Goal: Check status

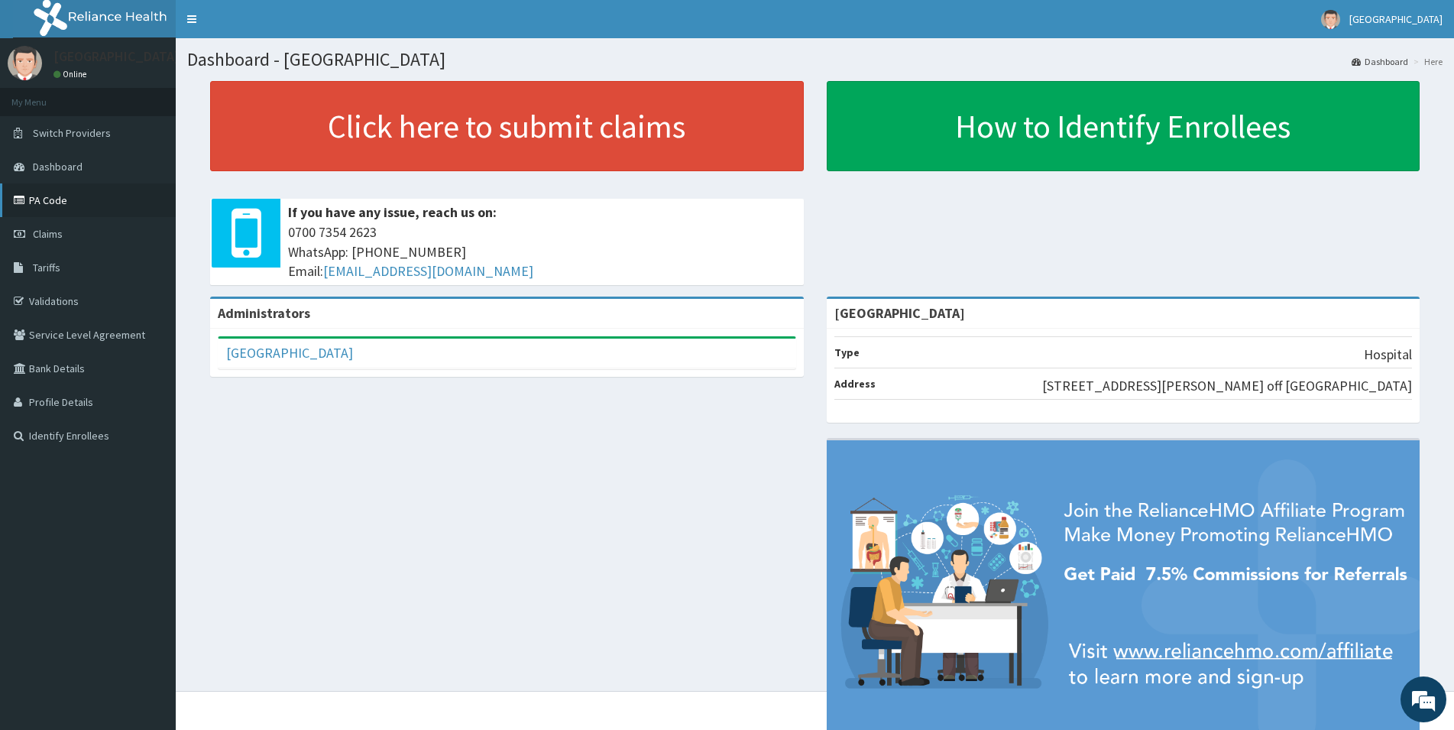
click at [42, 202] on link "PA Code" at bounding box center [88, 200] width 176 height 34
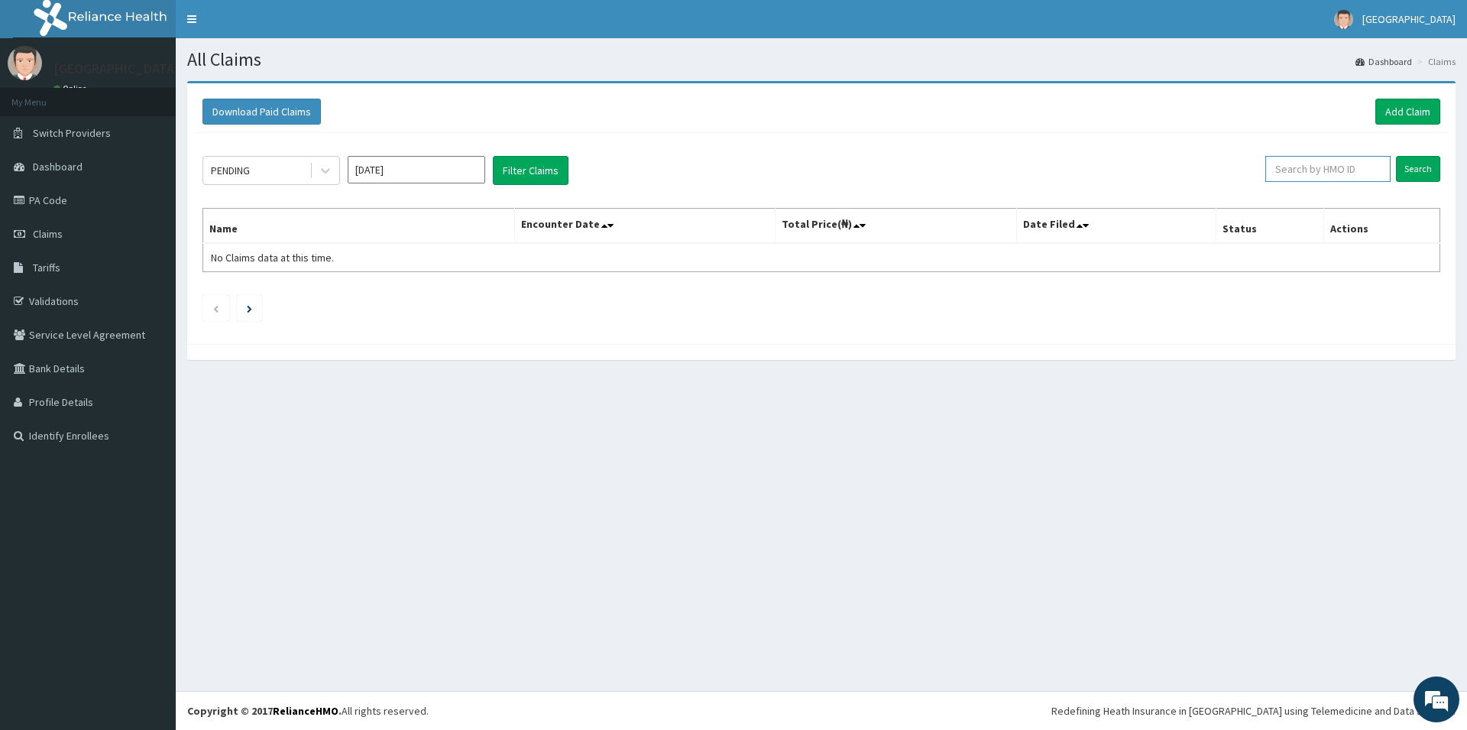
click at [1337, 170] on input "text" at bounding box center [1327, 169] width 125 height 26
type input "pbt/10040/b"
click at [1408, 167] on input "Search" at bounding box center [1418, 169] width 44 height 26
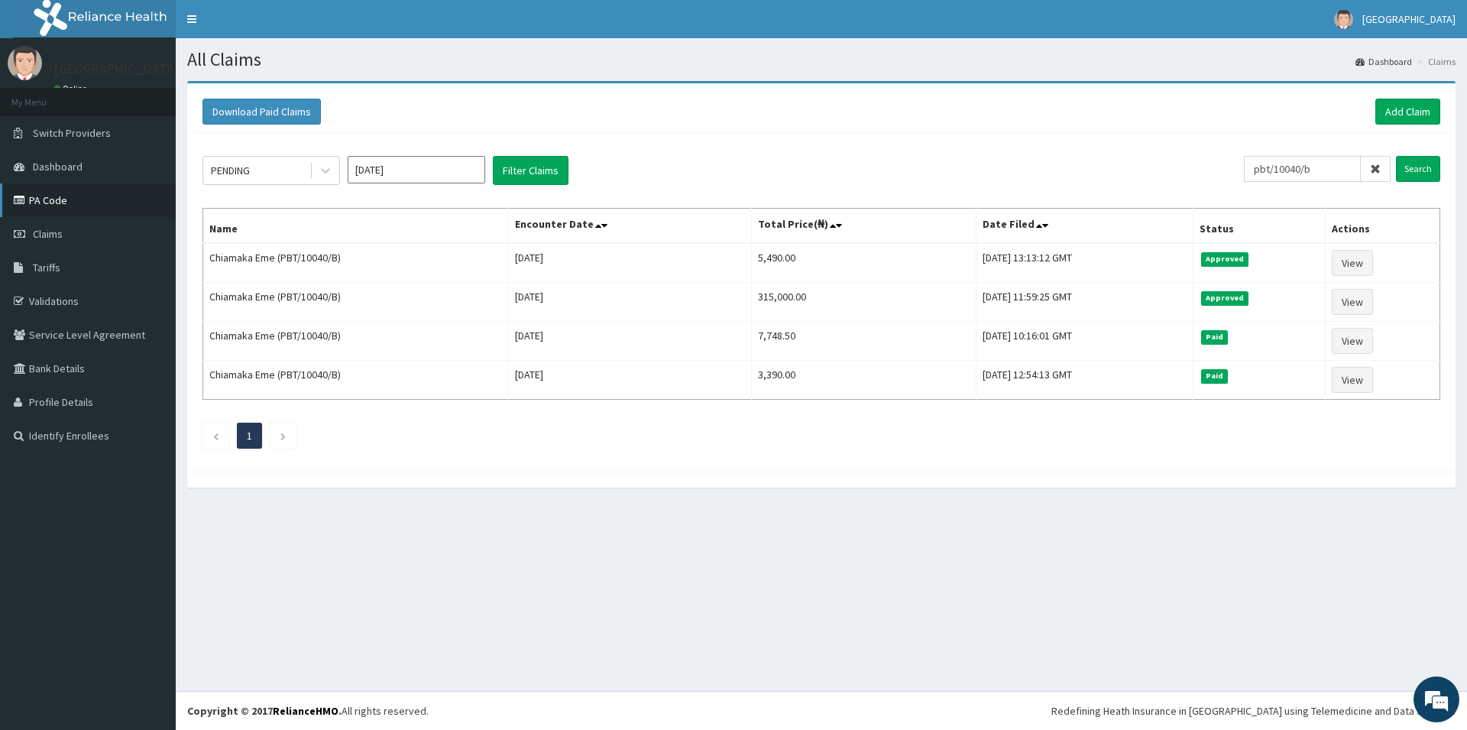
click at [52, 199] on link "PA Code" at bounding box center [88, 200] width 176 height 34
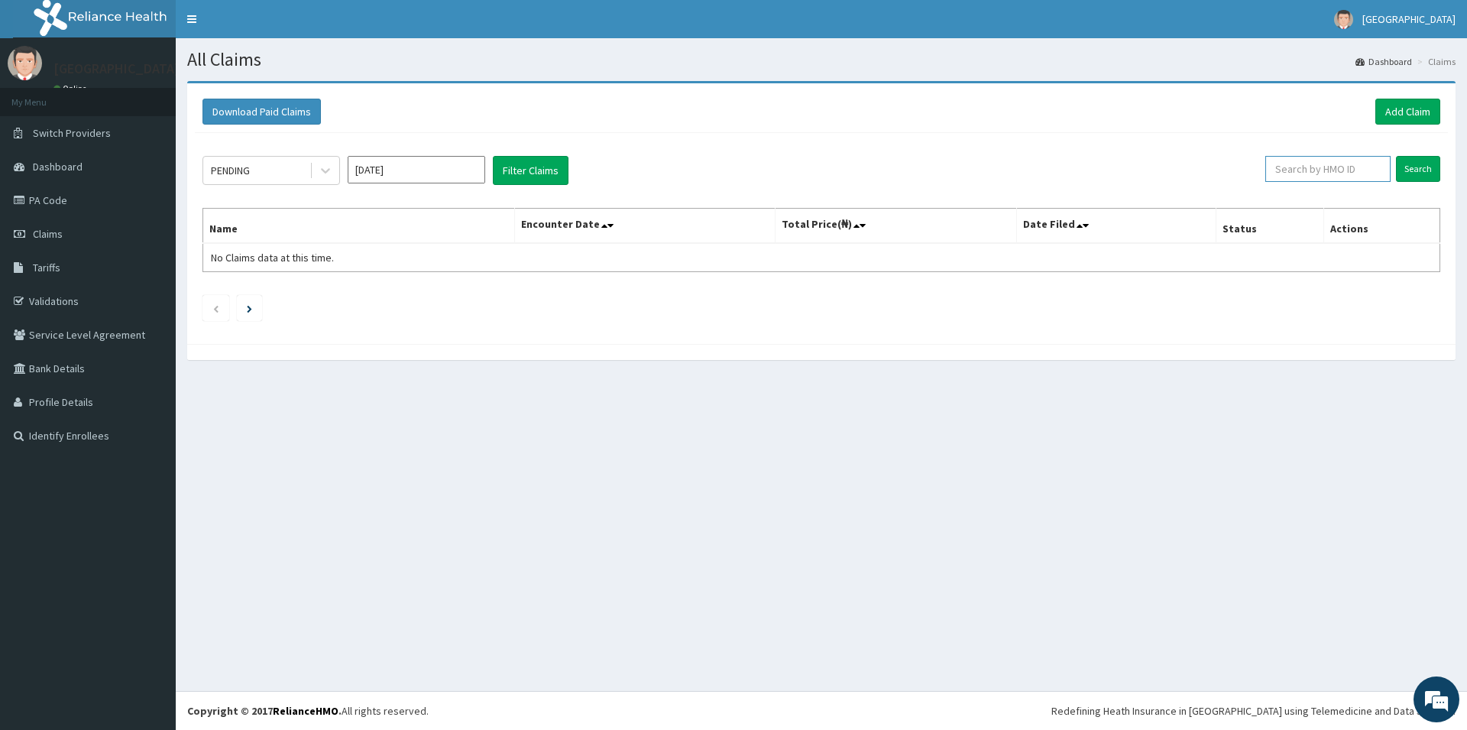
click at [1351, 166] on input "text" at bounding box center [1327, 169] width 125 height 26
type input "pbt/10027/a"
click at [1411, 168] on input "Search" at bounding box center [1418, 169] width 44 height 26
